Goal: Information Seeking & Learning: Learn about a topic

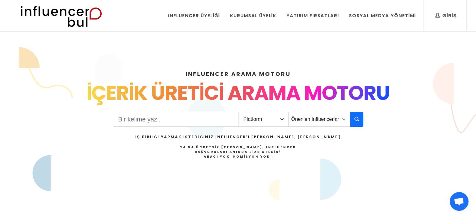
type input "Çocuk gelişimi"
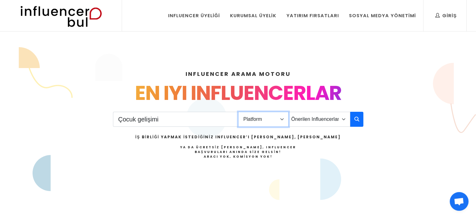
click at [283, 120] on select "Platform Instagram Facebook Youtube Tiktok Twitter Twitch" at bounding box center [263, 119] width 50 height 15
select select "1"
click at [238, 112] on select "Platform Instagram Facebook Youtube Tiktok Twitter Twitch" at bounding box center [263, 119] width 50 height 15
click at [336, 122] on select "Önerilen Influencerlar Aile & [PERSON_NAME] & [PERSON_NAME] [PERSON_NAME] & Giy…" at bounding box center [319, 119] width 62 height 15
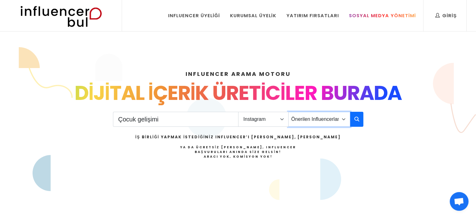
select select "1"
click at [288, 112] on select "Önerilen Influencerlar Aile & [PERSON_NAME] & [PERSON_NAME] [PERSON_NAME] & Giy…" at bounding box center [319, 119] width 62 height 15
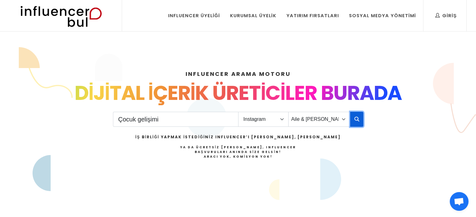
click at [350, 121] on button "button" at bounding box center [356, 119] width 13 height 15
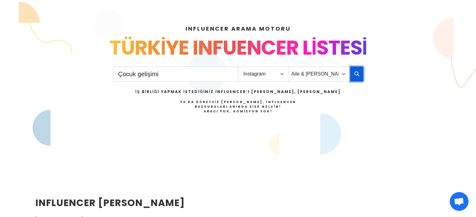
scroll to position [63, 0]
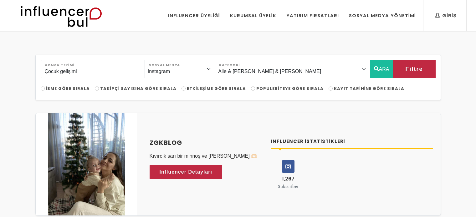
select select "1"
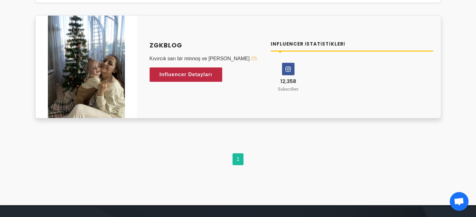
scroll to position [31, 0]
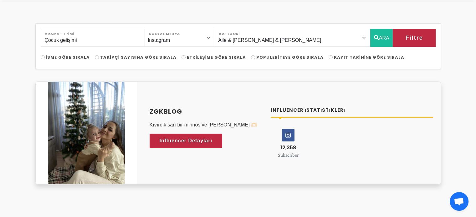
click at [180, 112] on h4 "zgkblog" at bounding box center [207, 111] width 114 height 9
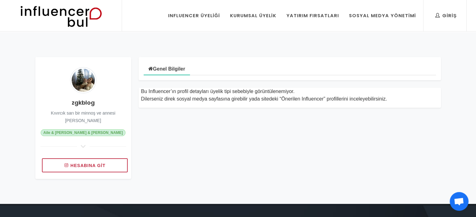
click at [84, 144] on icon at bounding box center [83, 147] width 8 height 6
click at [89, 11] on img at bounding box center [60, 15] width 103 height 31
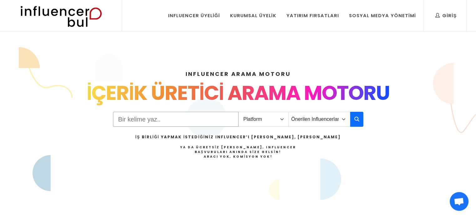
click at [146, 116] on input "Search" at bounding box center [175, 119] width 125 height 15
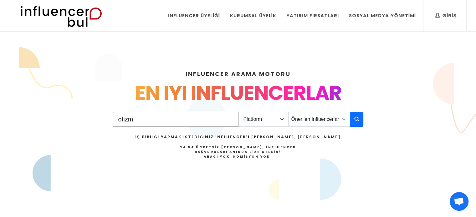
type input "otizm"
click at [285, 117] on select "Platform Instagram Facebook Youtube Tiktok Twitter Twitch" at bounding box center [263, 119] width 50 height 15
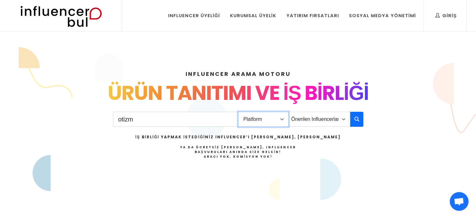
select select "1"
click at [238, 112] on select "Platform Instagram Facebook Youtube Tiktok Twitter Twitch" at bounding box center [263, 119] width 50 height 15
click at [351, 117] on button "button" at bounding box center [356, 119] width 13 height 15
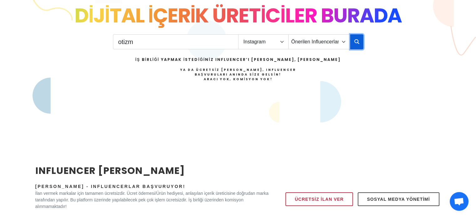
scroll to position [94, 0]
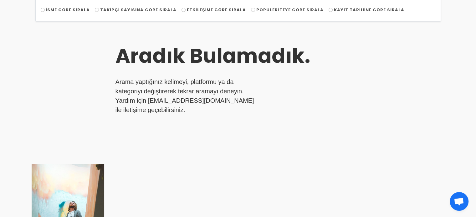
scroll to position [31, 0]
